Goal: Task Accomplishment & Management: Manage account settings

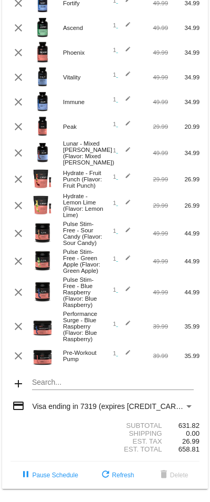
scroll to position [230, 0]
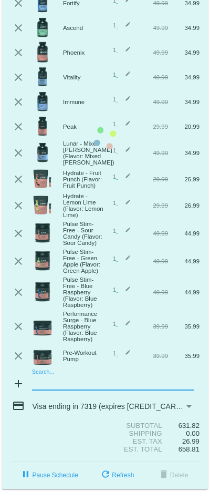
click at [65, 364] on mat-card "[DATE] [DATE] ( Change ) autorenew 18 items scheduled for Every 30 days ( Chang…" at bounding box center [105, 138] width 206 height 700
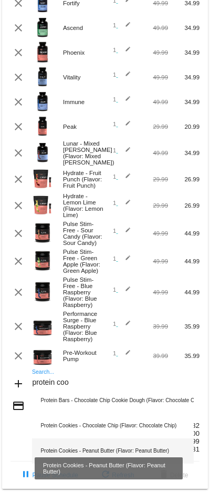
type input "protein coo"
click at [107, 438] on div "Protein Cookies - Peanut Butter (Flavor: Peanut Butter)" at bounding box center [112, 450] width 161 height 25
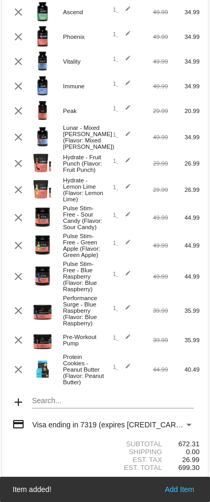
scroll to position [264, 0]
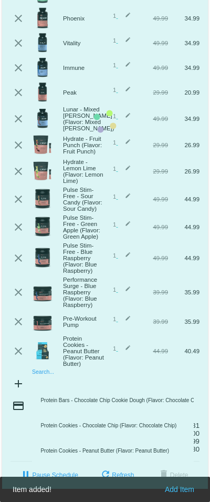
click at [61, 364] on mat-card "[DATE] [DATE] ( Change ) autorenew 19 items scheduled for Every 30 days ( Chang…" at bounding box center [105, 121] width 206 height 734
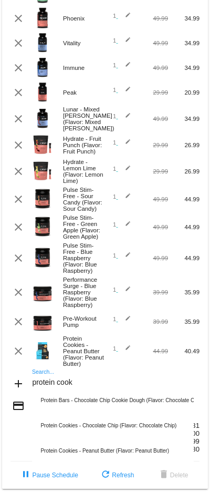
type input "protein cooki"
click at [59, 378] on input "protein cooki" at bounding box center [112, 382] width 161 height 8
